Goal: Information Seeking & Learning: Find specific fact

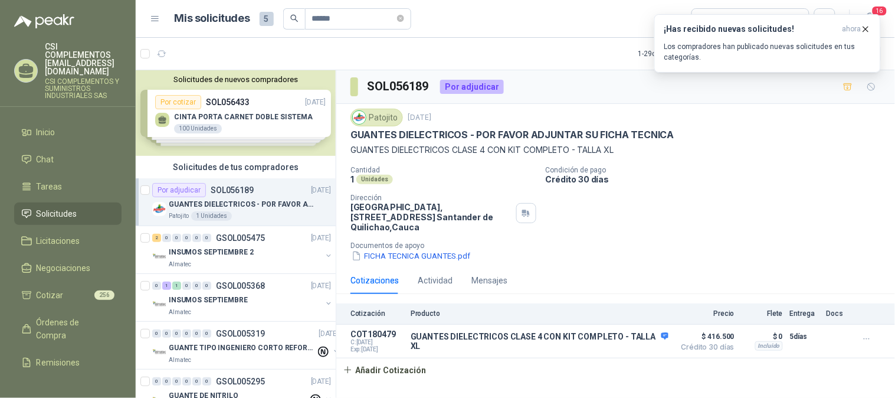
scroll to position [4, 0]
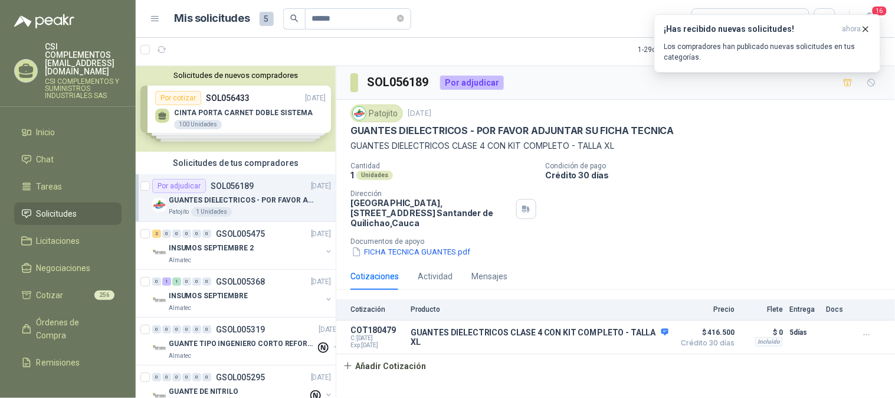
click at [42, 207] on span "Solicitudes" at bounding box center [57, 213] width 41 height 13
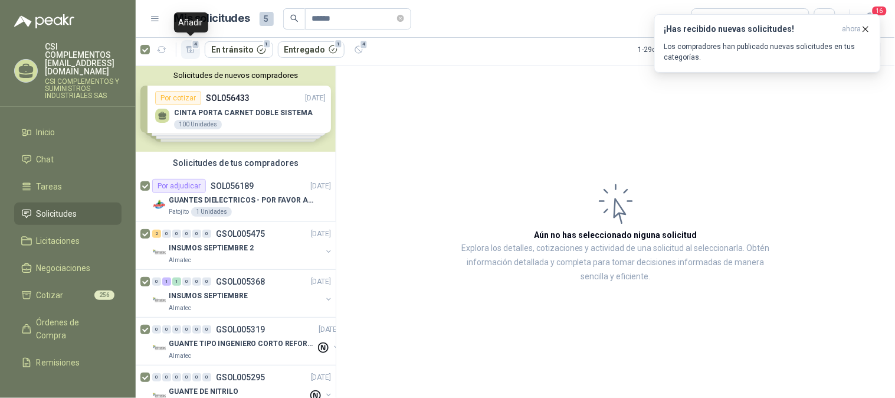
click at [189, 53] on icon "button" at bounding box center [191, 50] width 10 height 10
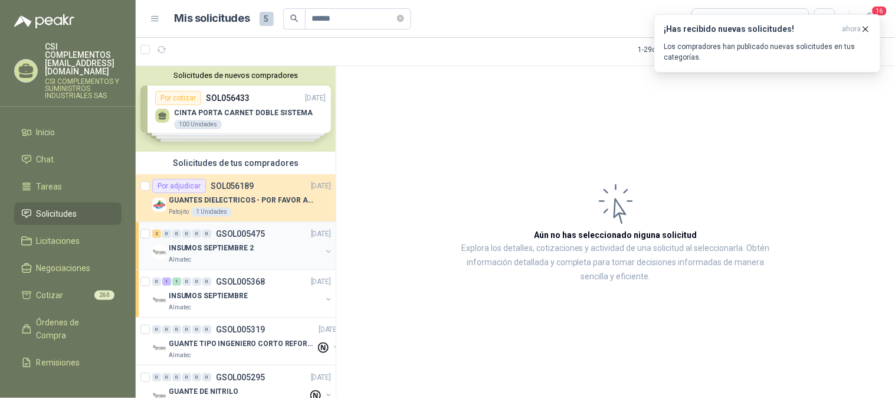
click at [219, 231] on p "GSOL005475" at bounding box center [240, 233] width 49 height 8
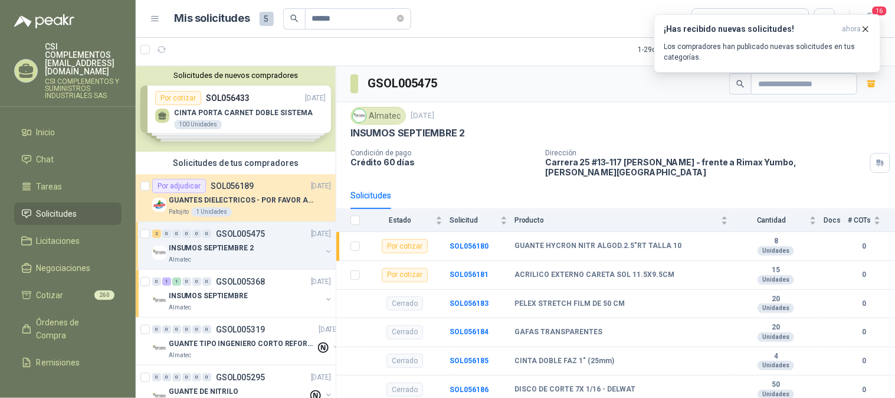
click at [213, 249] on p "INSUMOS SEPTIEMBRE 2" at bounding box center [211, 247] width 85 height 11
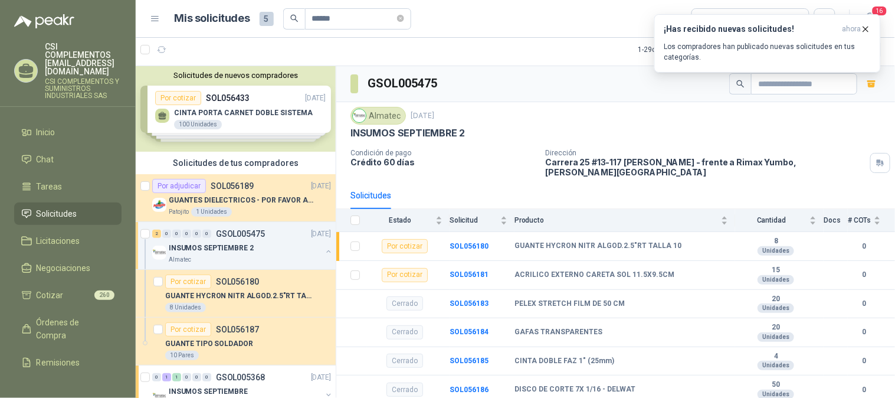
click at [215, 244] on p "INSUMOS SEPTIEMBRE 2" at bounding box center [211, 247] width 85 height 11
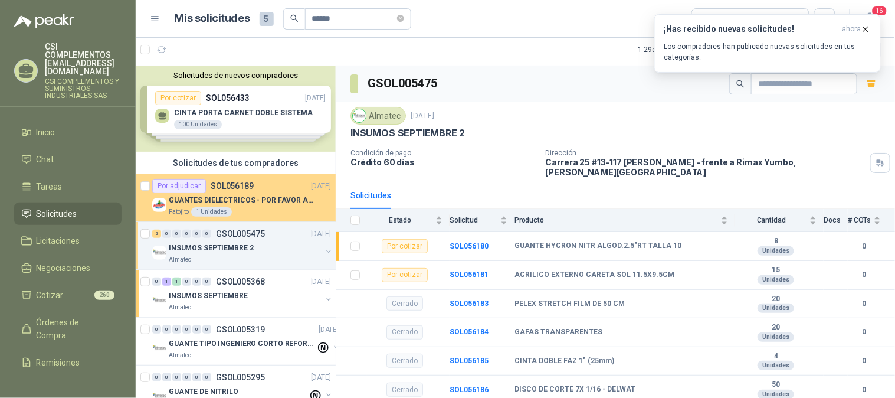
click at [255, 191] on div "Por adjudicar SOL056189 16/09/25" at bounding box center [241, 186] width 179 height 14
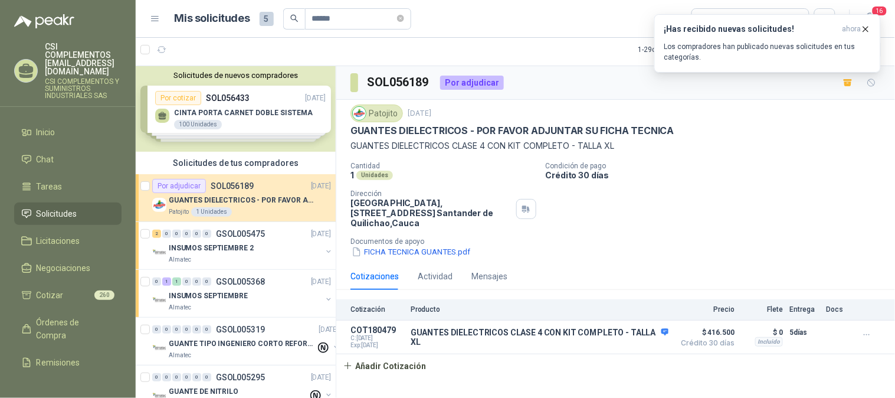
click at [60, 207] on span "Solicitudes" at bounding box center [57, 213] width 41 height 13
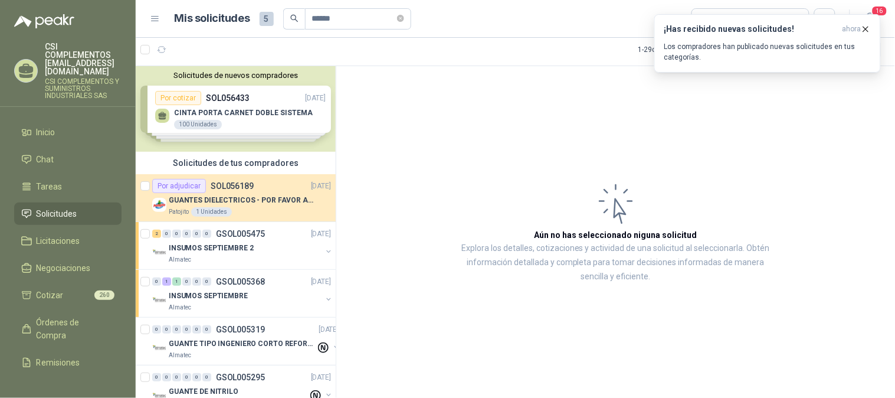
click at [163, 61] on article "1 - 29 de 29 Asignado a mi No Leídos" at bounding box center [515, 50] width 759 height 32
click at [163, 45] on icon "button" at bounding box center [162, 50] width 10 height 10
click at [150, 43] on div at bounding box center [155, 49] width 31 height 19
click at [146, 43] on div at bounding box center [155, 49] width 31 height 19
click at [139, 60] on article "1 - 29 de 29 Asignado a mi No Leídos" at bounding box center [515, 50] width 759 height 32
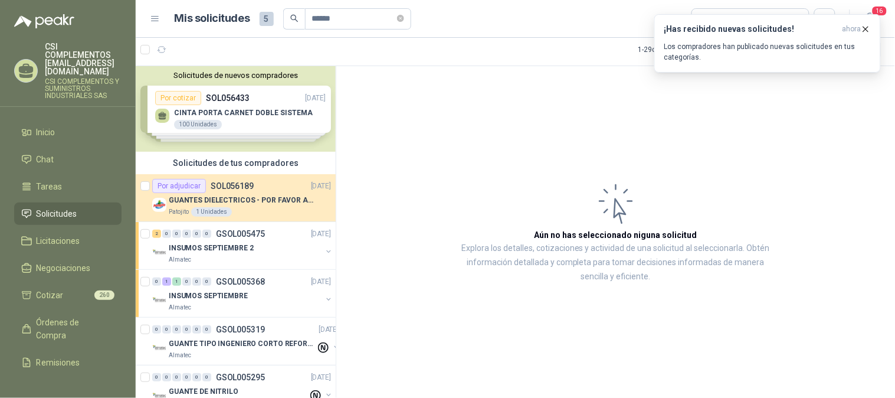
click at [145, 56] on div at bounding box center [155, 49] width 31 height 19
click at [146, 54] on div at bounding box center [155, 49] width 31 height 19
click at [163, 48] on icon "button" at bounding box center [161, 50] width 9 height 6
click at [187, 48] on icon "button" at bounding box center [191, 50] width 10 height 10
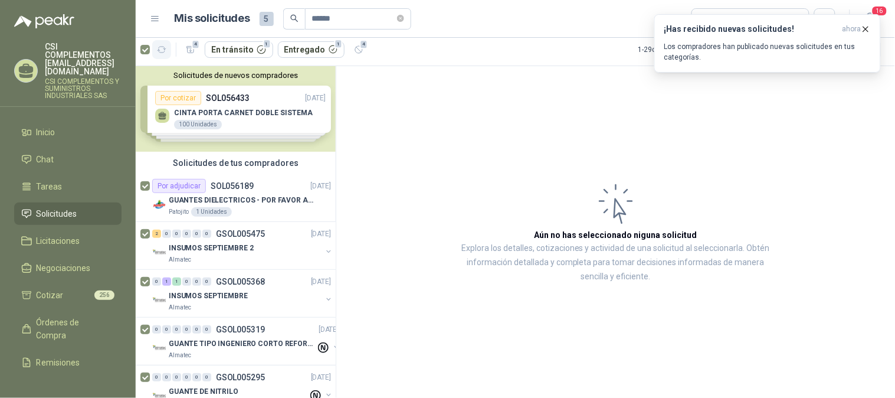
click at [158, 45] on icon "button" at bounding box center [162, 50] width 10 height 10
click at [188, 51] on icon "button" at bounding box center [191, 50] width 10 height 10
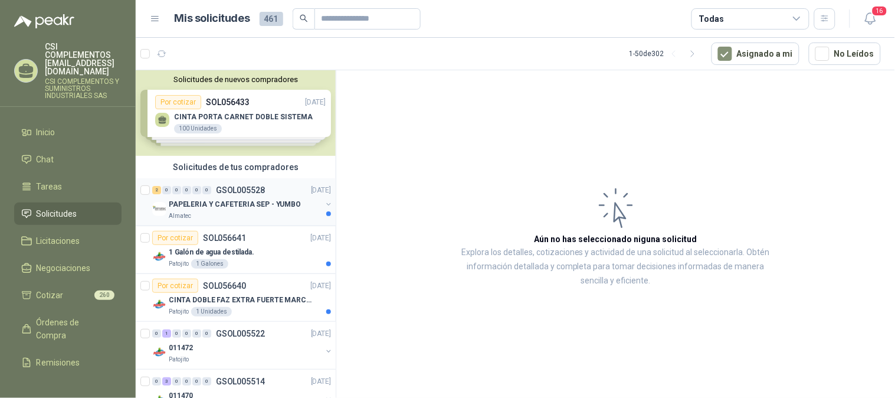
click at [225, 201] on p "PAPELERIA Y CAFETERIA SEP - YUMBO" at bounding box center [235, 204] width 132 height 11
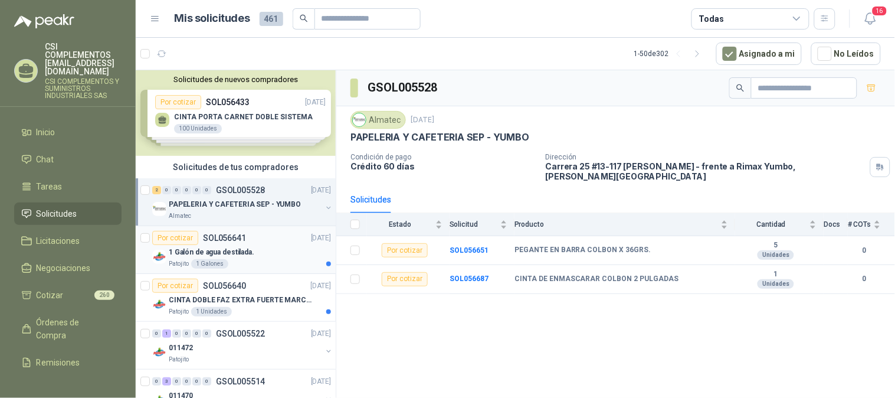
click at [239, 243] on div "Por cotizar SOL056641" at bounding box center [199, 238] width 94 height 14
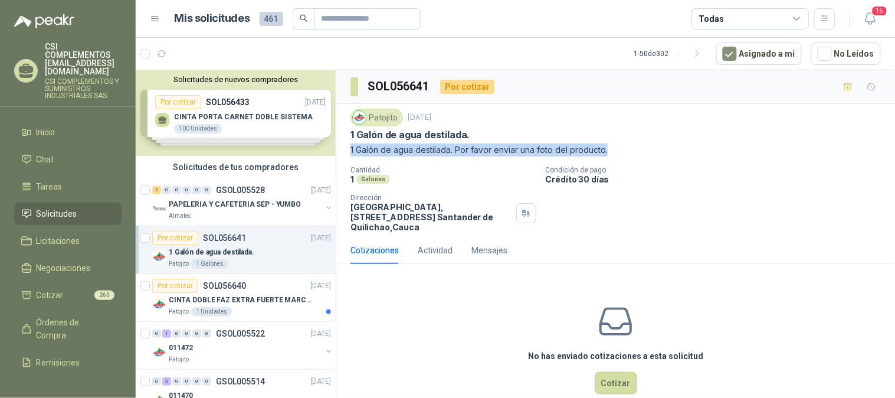
drag, startPoint x: 350, startPoint y: 155, endPoint x: 616, endPoint y: 149, distance: 266.1
click at [616, 149] on p "1 Galón de agua destilada. Por favor enviar una foto del producto." at bounding box center [615, 149] width 530 height 13
copy p "1 Galón de agua destilada. Por favor enviar una foto del producto."
click at [228, 301] on p "CINTA DOBLE FAZ EXTRA FUERTE MARCA:3M" at bounding box center [242, 299] width 147 height 11
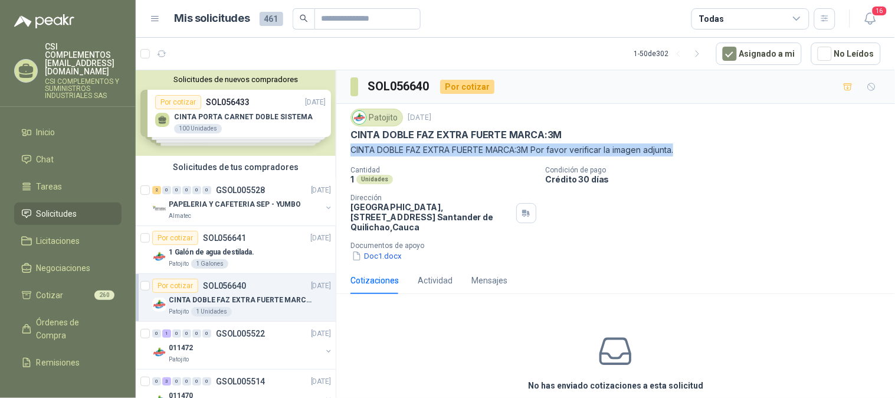
drag, startPoint x: 349, startPoint y: 150, endPoint x: 690, endPoint y: 155, distance: 340.9
click at [690, 155] on div "Patojito [DATE] CINTA DOBLE FAZ EXTRA FUERTE MARCA:3M CINTA DOBLE FAZ EXTRA FUE…" at bounding box center [615, 185] width 559 height 163
copy p "CINTA DOBLE FAZ EXTRA FUERTE MARCA:3M Por favor verificar la imagen adjunta."
